Goal: Browse casually

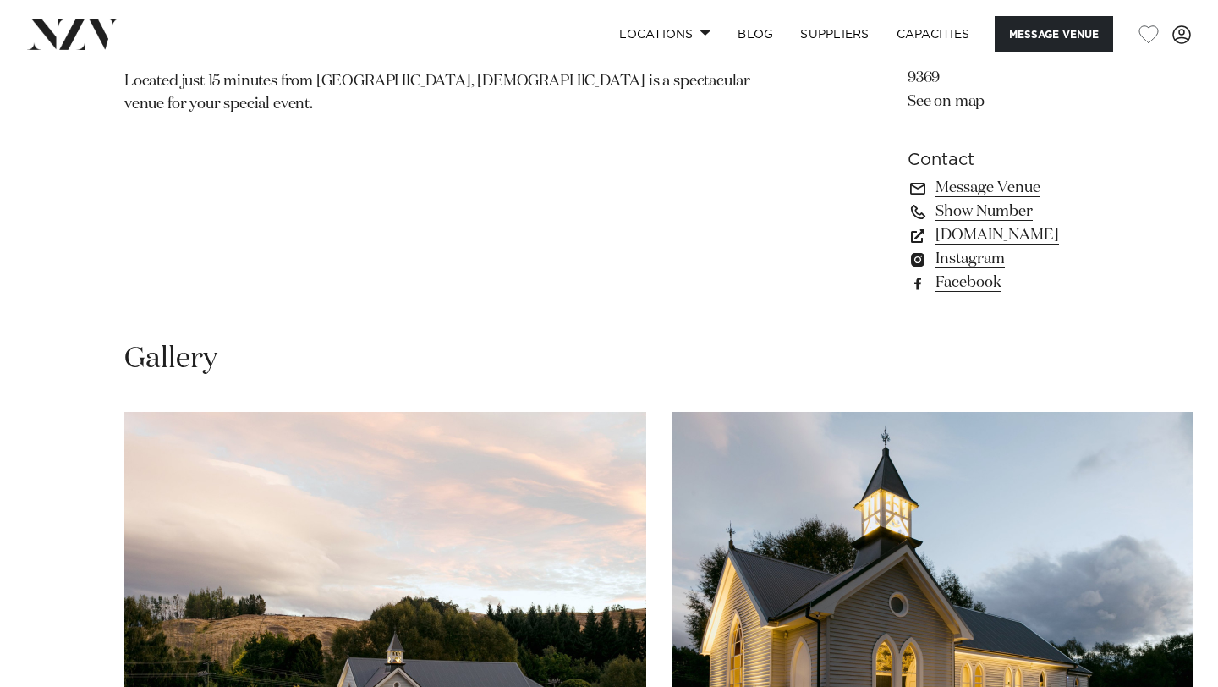
scroll to position [1408, 0]
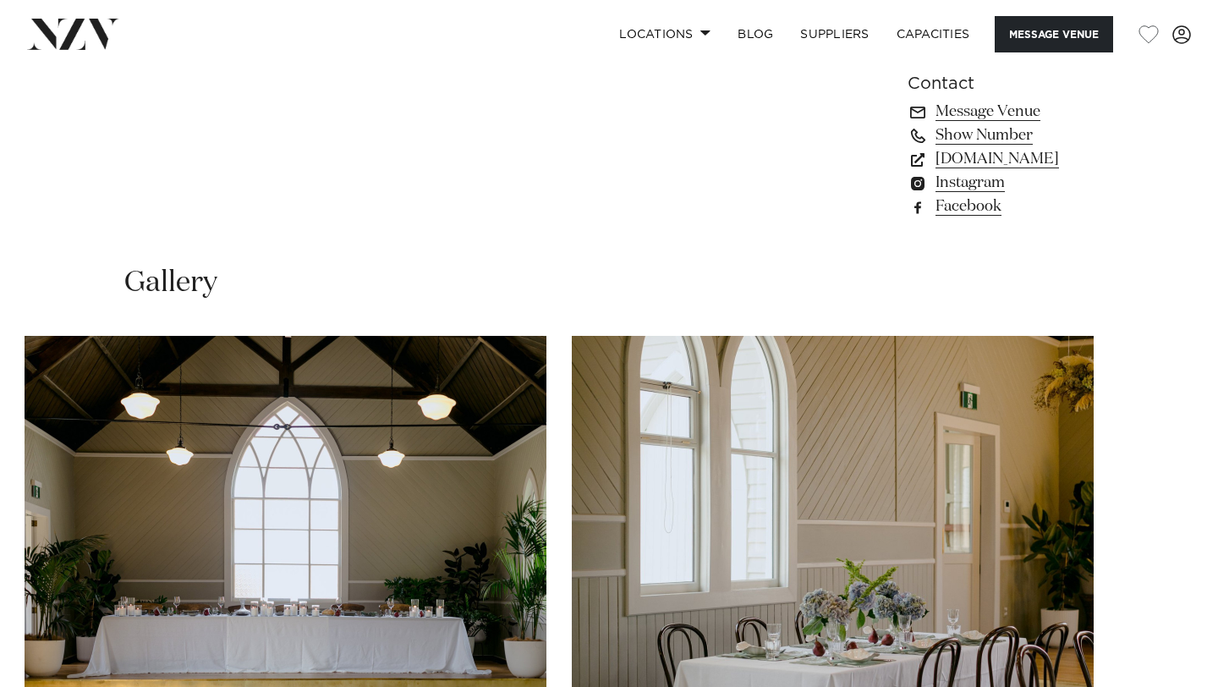
click at [1168, 640] on swiper-container at bounding box center [609, 568] width 1218 height 464
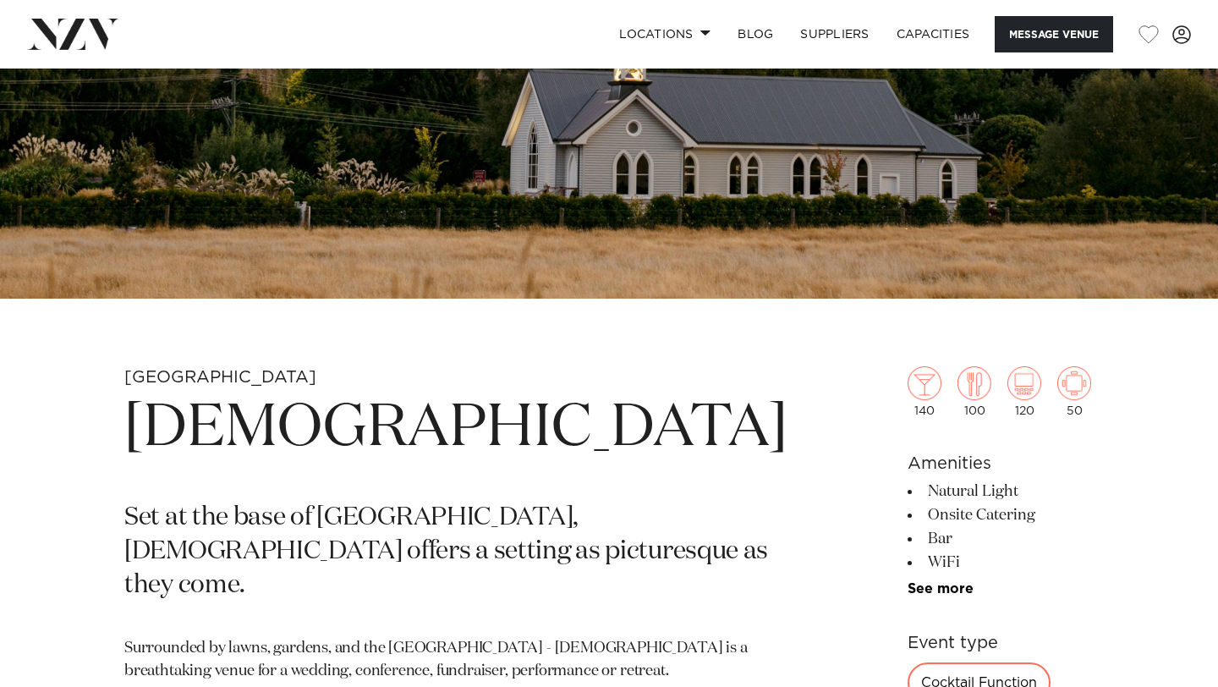
scroll to position [338, 0]
